Goal: Task Accomplishment & Management: Use online tool/utility

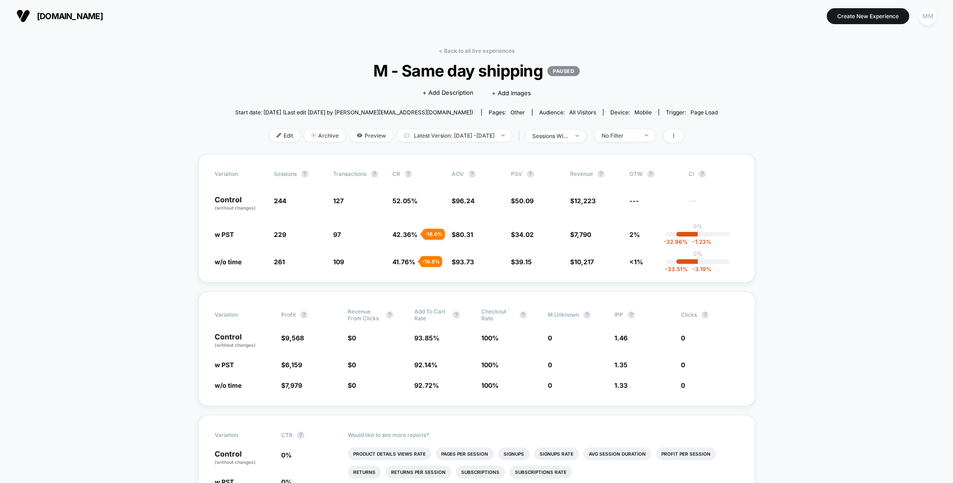
click at [926, 18] on div "MM" at bounding box center [928, 16] width 18 height 18
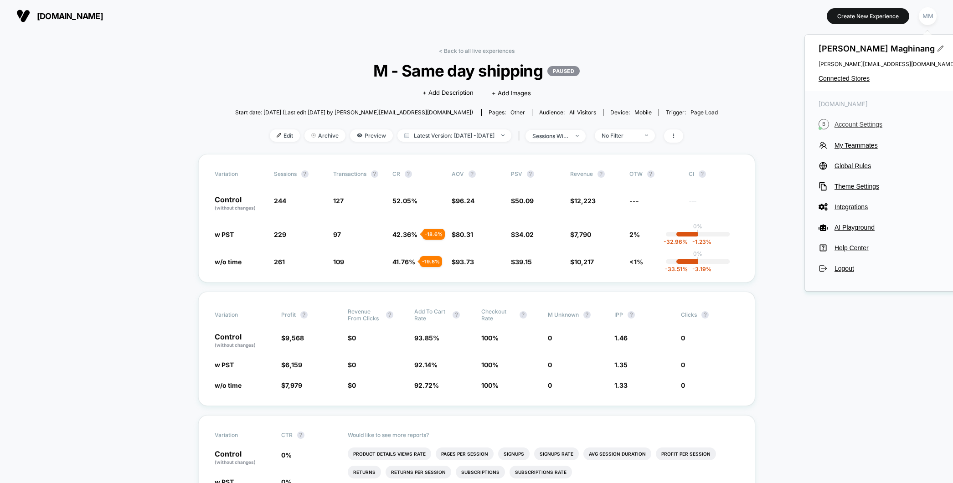
click at [878, 125] on span "Account Settings" at bounding box center [894, 124] width 121 height 7
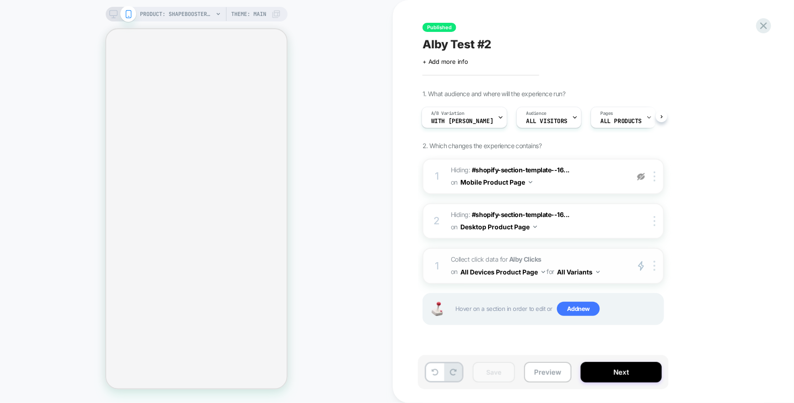
click at [483, 261] on span "Collect click data for Alby Clicks on All Devices Product Page for All Variants" at bounding box center [538, 265] width 174 height 25
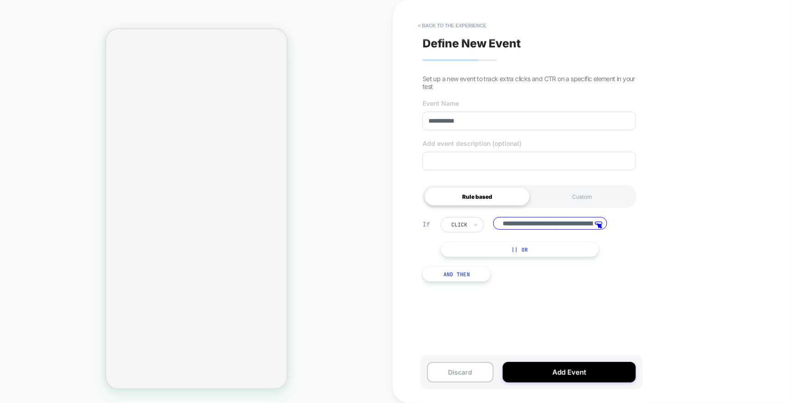
click at [520, 226] on input "**********" at bounding box center [550, 223] width 114 height 13
click at [507, 225] on input "**********" at bounding box center [550, 223] width 114 height 13
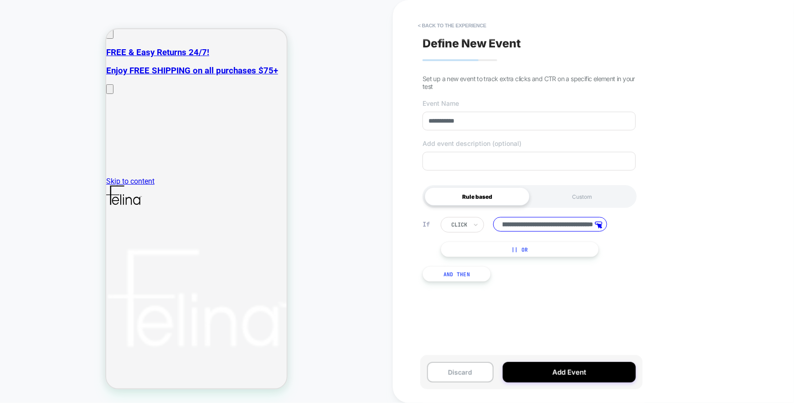
scroll to position [228, 0]
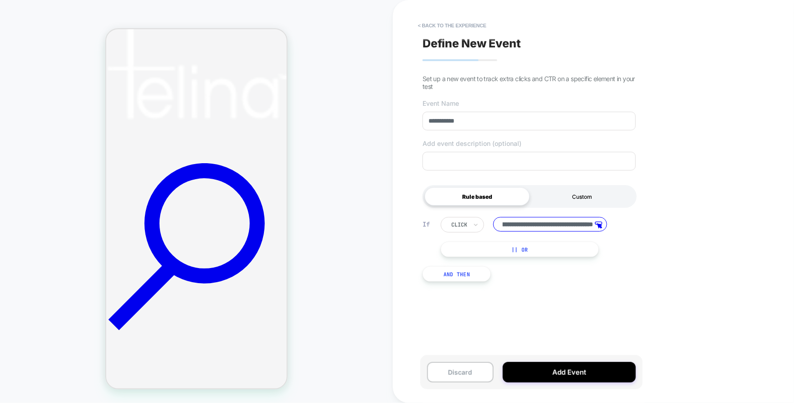
click at [574, 196] on div "Custom" at bounding box center [582, 196] width 105 height 18
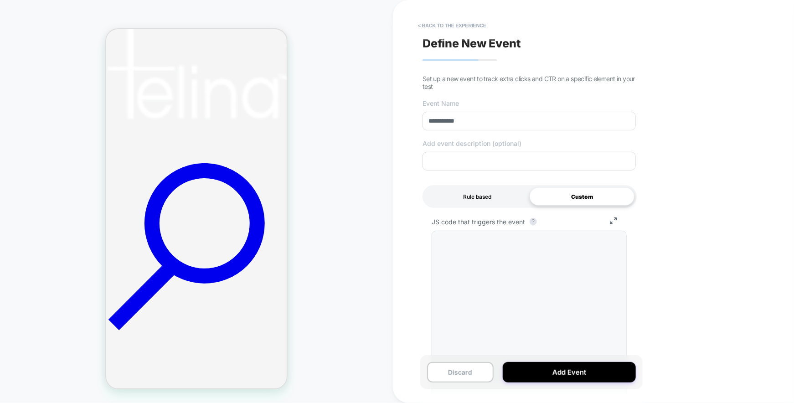
click at [468, 194] on div "Rule based" at bounding box center [477, 196] width 105 height 18
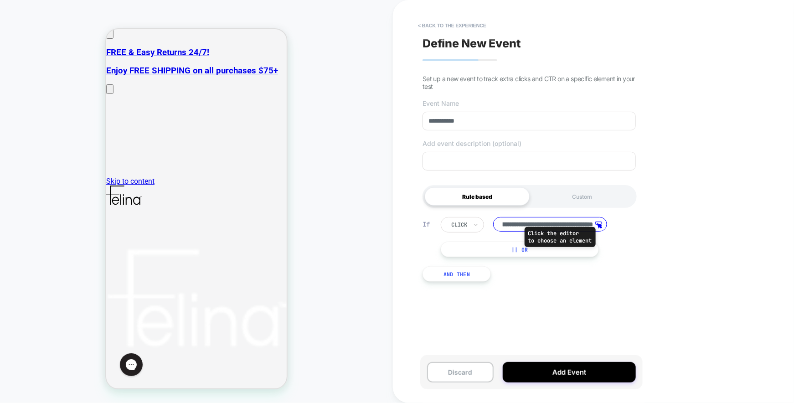
scroll to position [0, 0]
click at [597, 224] on icon at bounding box center [599, 224] width 8 height 7
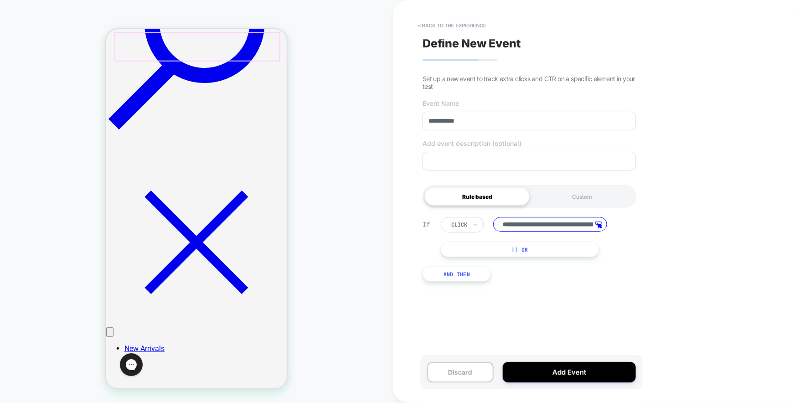
scroll to position [456, 0]
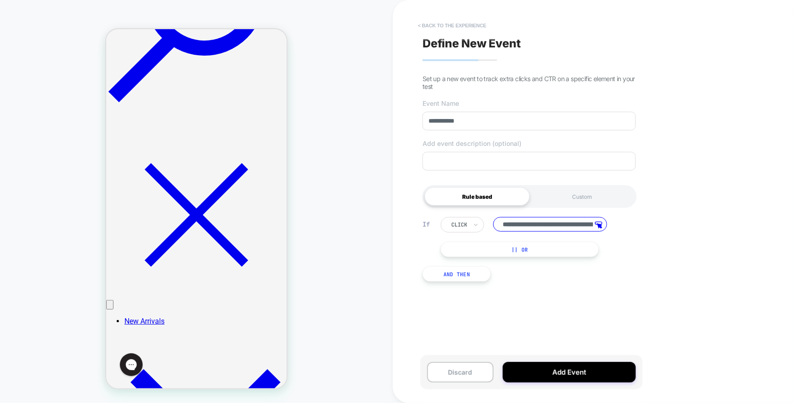
click at [468, 19] on button "< back to the experience" at bounding box center [451, 25] width 77 height 15
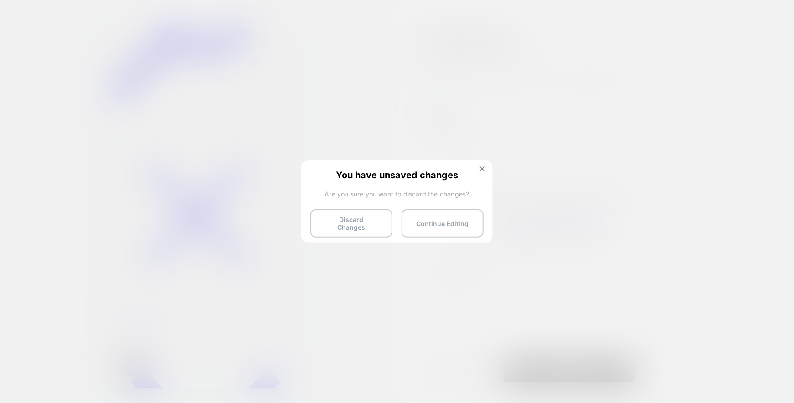
click at [360, 209] on div "You have unsaved changes Are you sure you want to discard the changes? Discard …" at bounding box center [396, 200] width 191 height 81
click at [365, 226] on button "Discard Changes" at bounding box center [351, 223] width 82 height 28
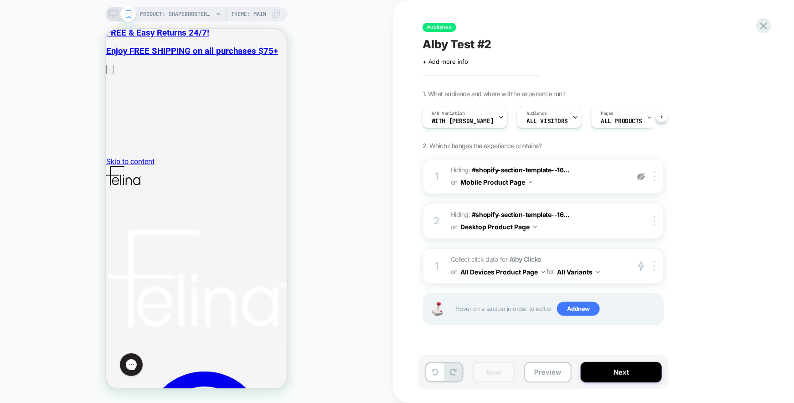
scroll to position [0, 0]
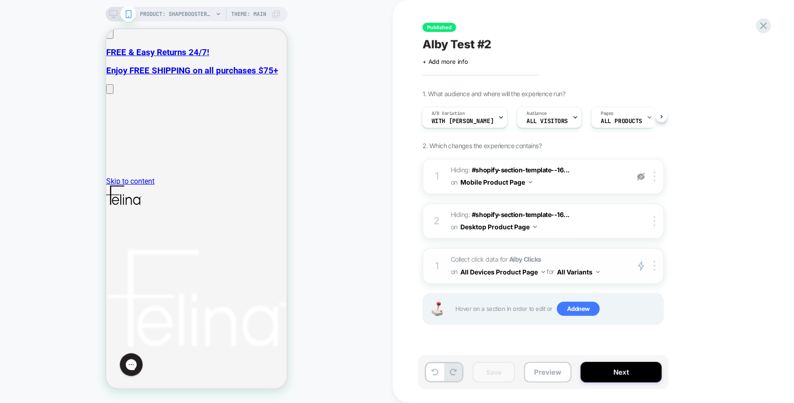
click at [531, 268] on button "All Devices Product Page" at bounding box center [502, 271] width 85 height 13
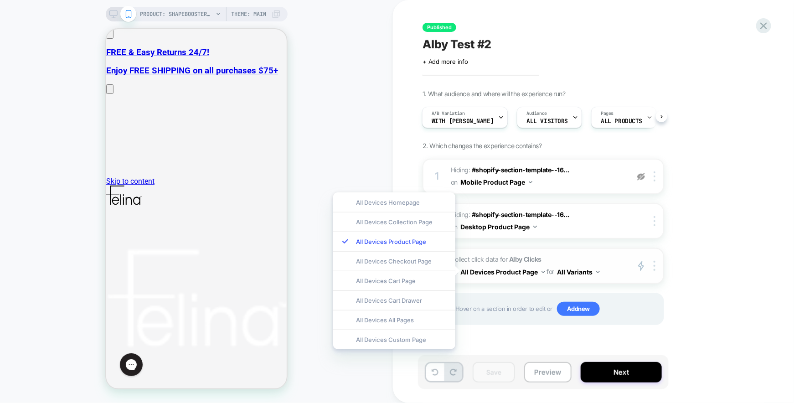
click at [520, 261] on strong "Alby Clicks" at bounding box center [525, 259] width 32 height 8
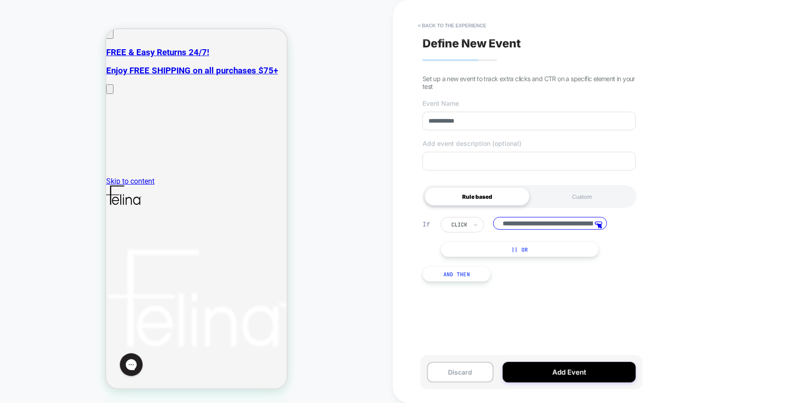
scroll to position [0, 86]
click at [537, 227] on input "**********" at bounding box center [550, 224] width 114 height 15
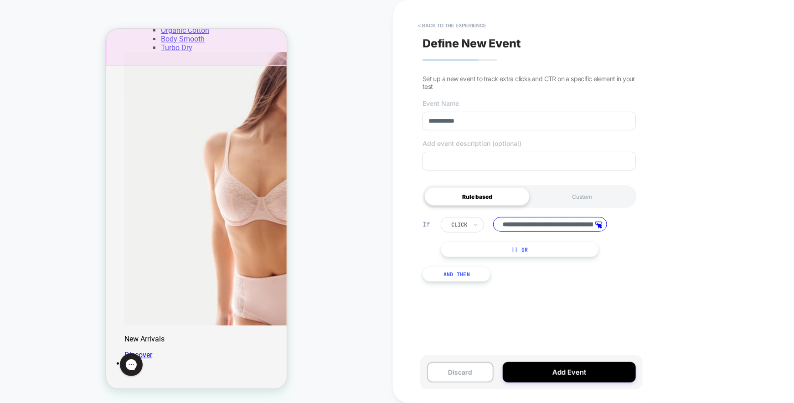
scroll to position [1059, 0]
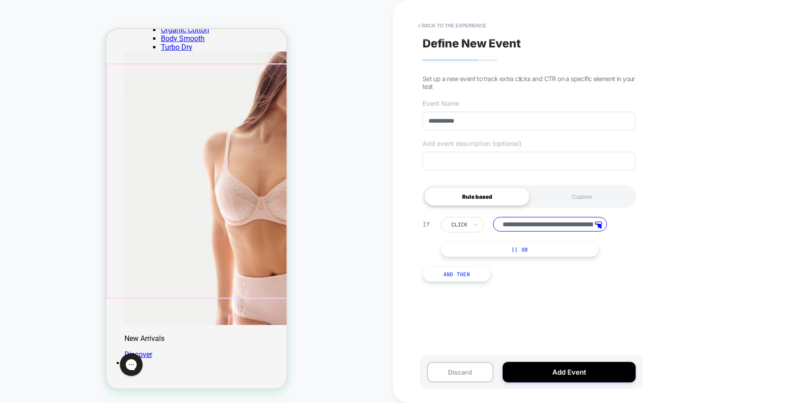
click at [323, 303] on div "PRODUCT: Shapebooster™ High Waisted Ankle Length Legging [7 8] PRODUCT: Shapebo…" at bounding box center [196, 201] width 393 height 385
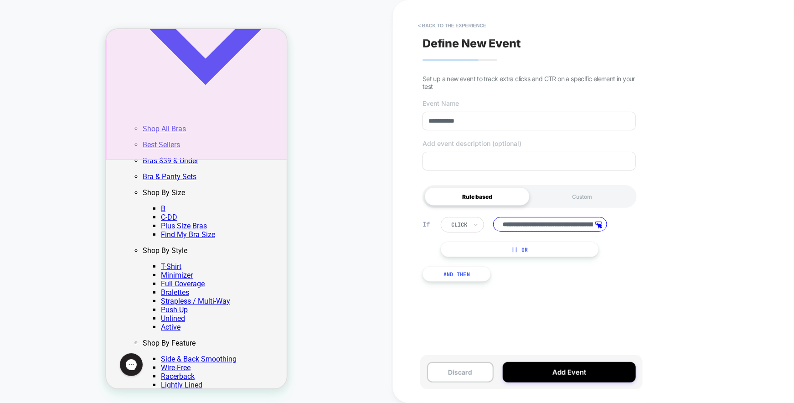
scroll to position [1473, 0]
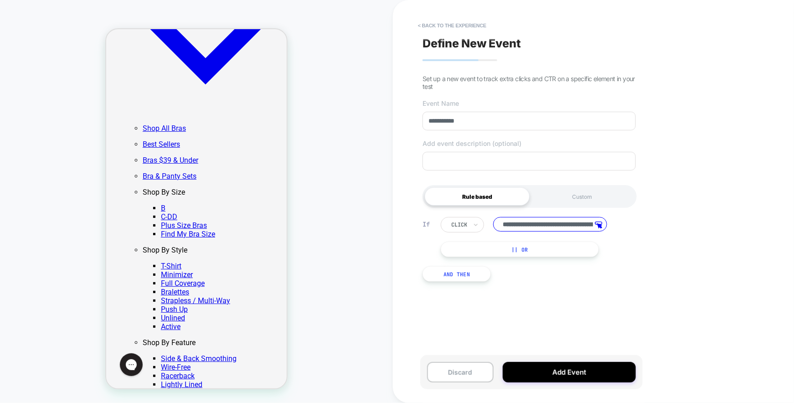
click at [299, 253] on div "PRODUCT: Shapebooster™ High Waisted Ankle Length Legging [7 8] PRODUCT: Shapebo…" at bounding box center [196, 201] width 393 height 385
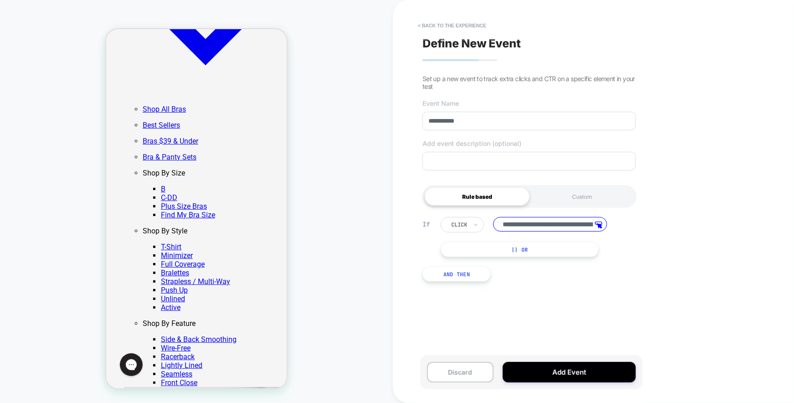
scroll to position [1413, 0]
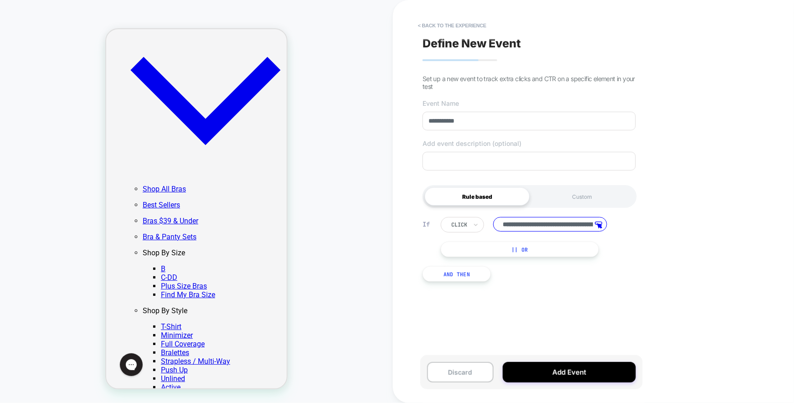
click at [521, 224] on input "**********" at bounding box center [550, 224] width 114 height 15
click at [464, 22] on button "< back to the experience" at bounding box center [451, 25] width 77 height 15
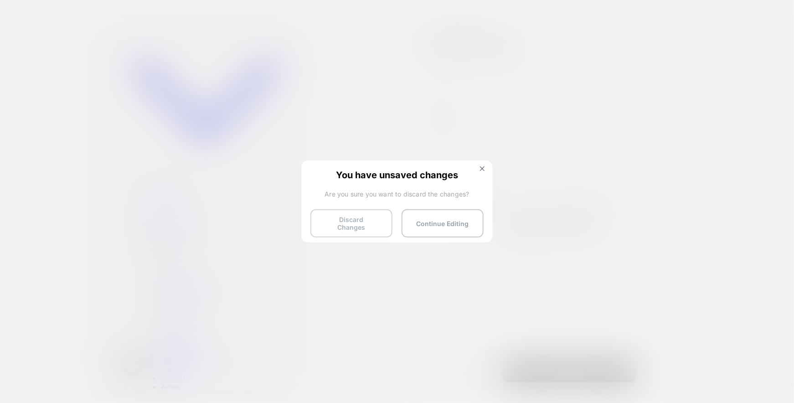
click at [357, 220] on button "Discard Changes" at bounding box center [351, 223] width 82 height 28
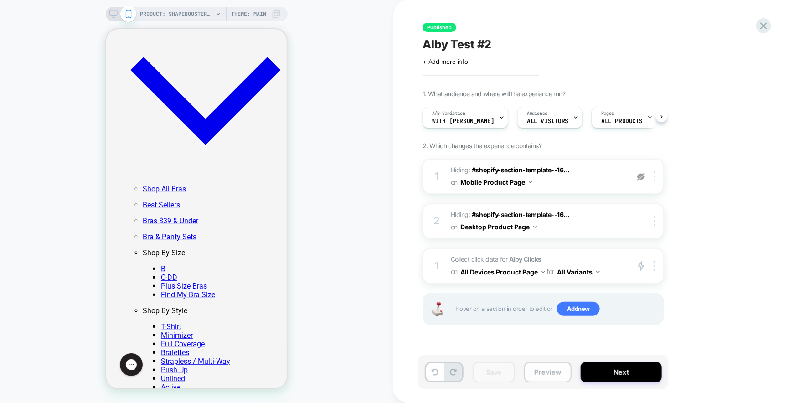
scroll to position [0, 0]
click at [547, 370] on button "Preview" at bounding box center [547, 372] width 47 height 21
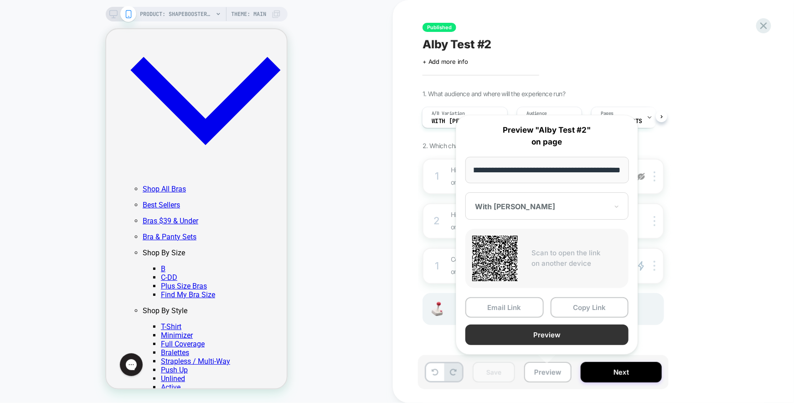
scroll to position [0, 0]
click at [535, 335] on button "Preview" at bounding box center [546, 334] width 163 height 21
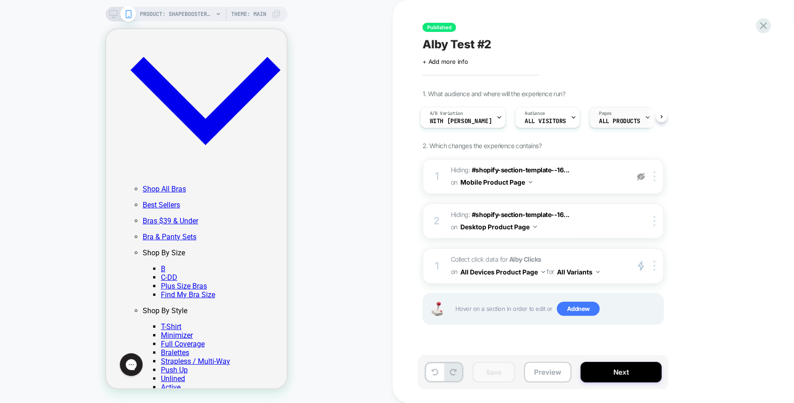
scroll to position [0, 3]
click at [523, 269] on button "All Devices Product Page" at bounding box center [502, 271] width 85 height 13
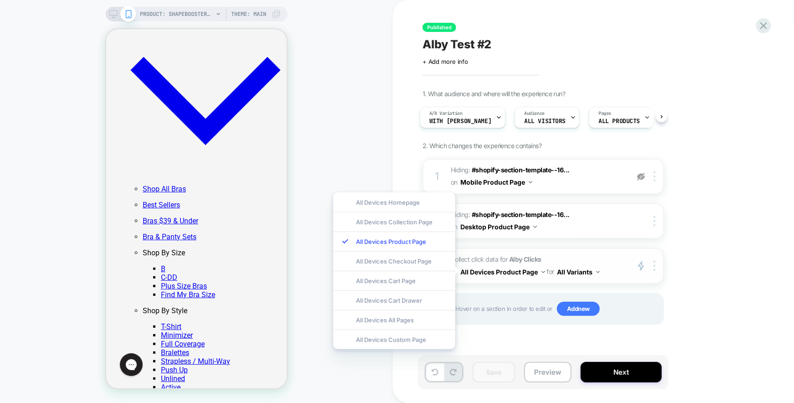
click at [505, 262] on span "Collect click data for Alby Clicks on All Devices Product Page for All Variants" at bounding box center [538, 265] width 174 height 25
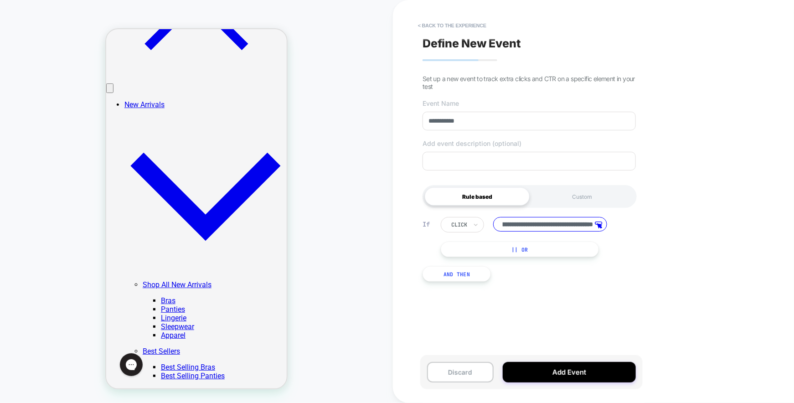
scroll to position [0, 0]
